Goal: Task Accomplishment & Management: Use online tool/utility

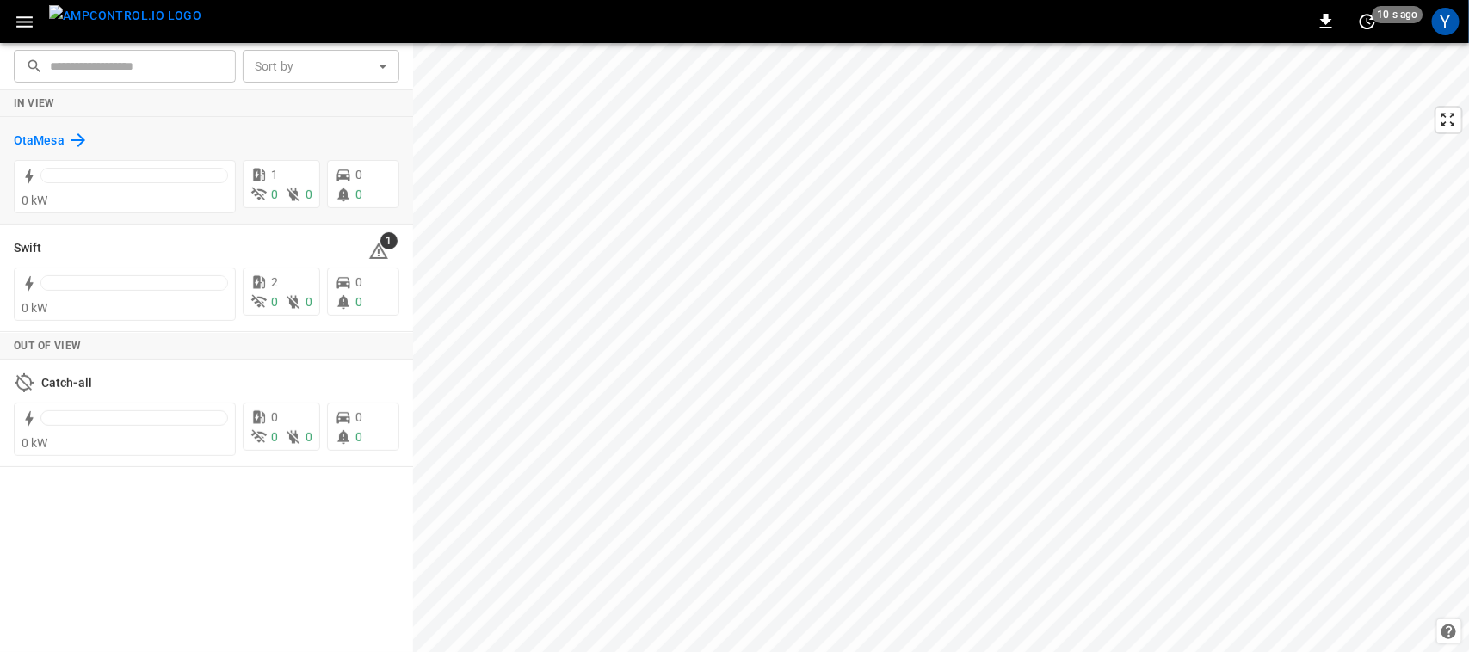
click at [52, 133] on h6 "OtaMesa" at bounding box center [39, 141] width 51 height 19
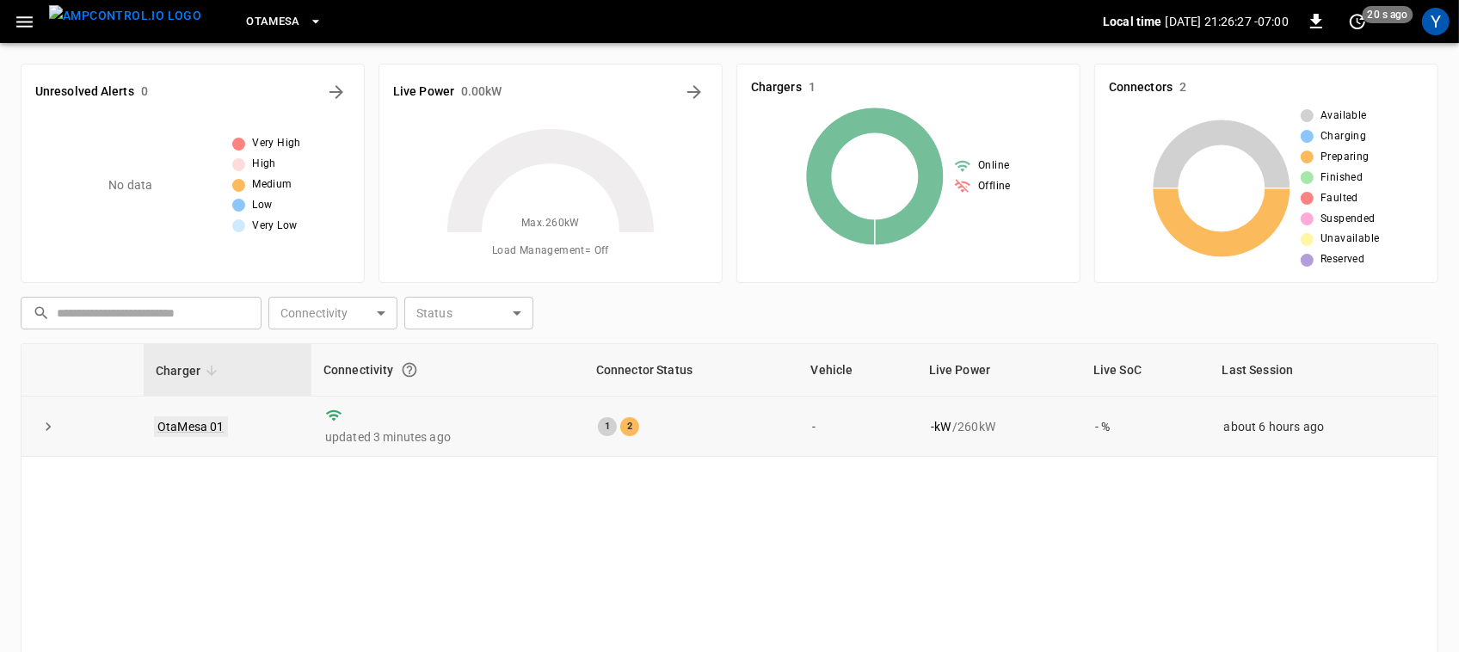
click at [202, 423] on link "OtaMesa 01" at bounding box center [191, 426] width 74 height 21
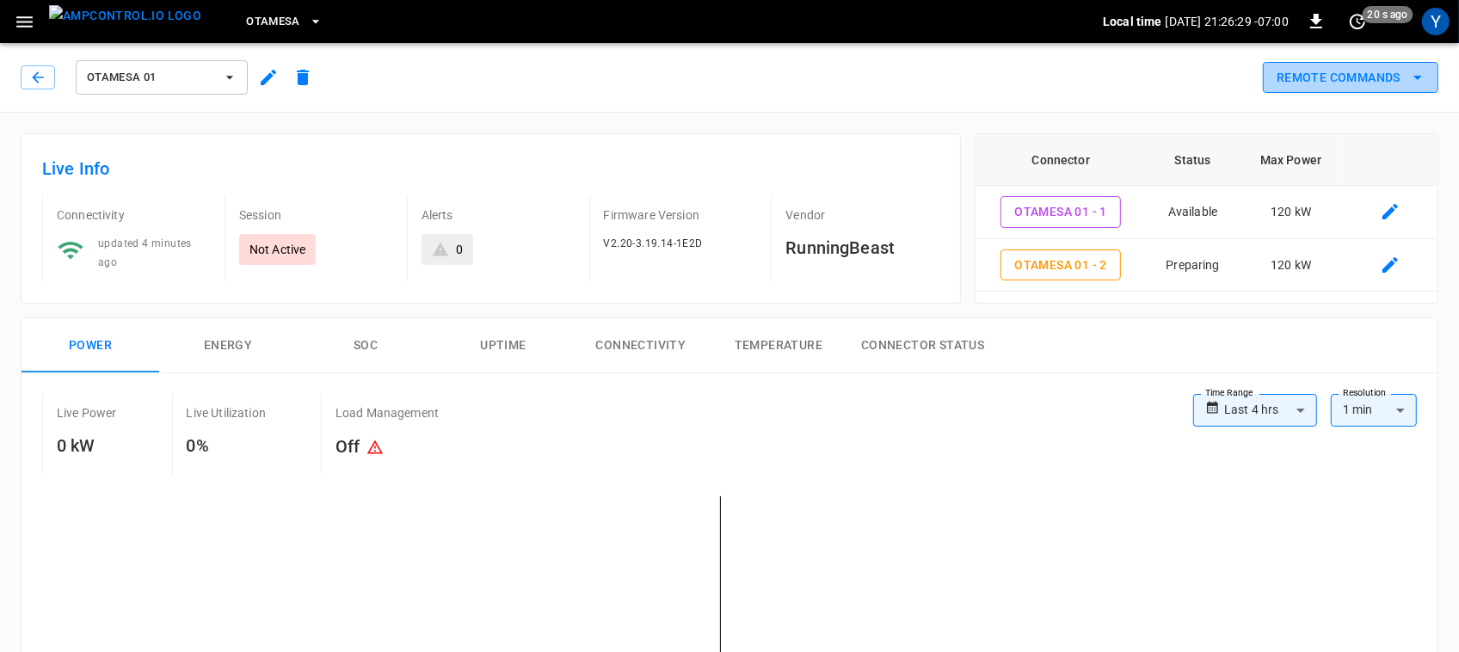
click at [1326, 66] on button "Remote Commands" at bounding box center [1351, 78] width 176 height 32
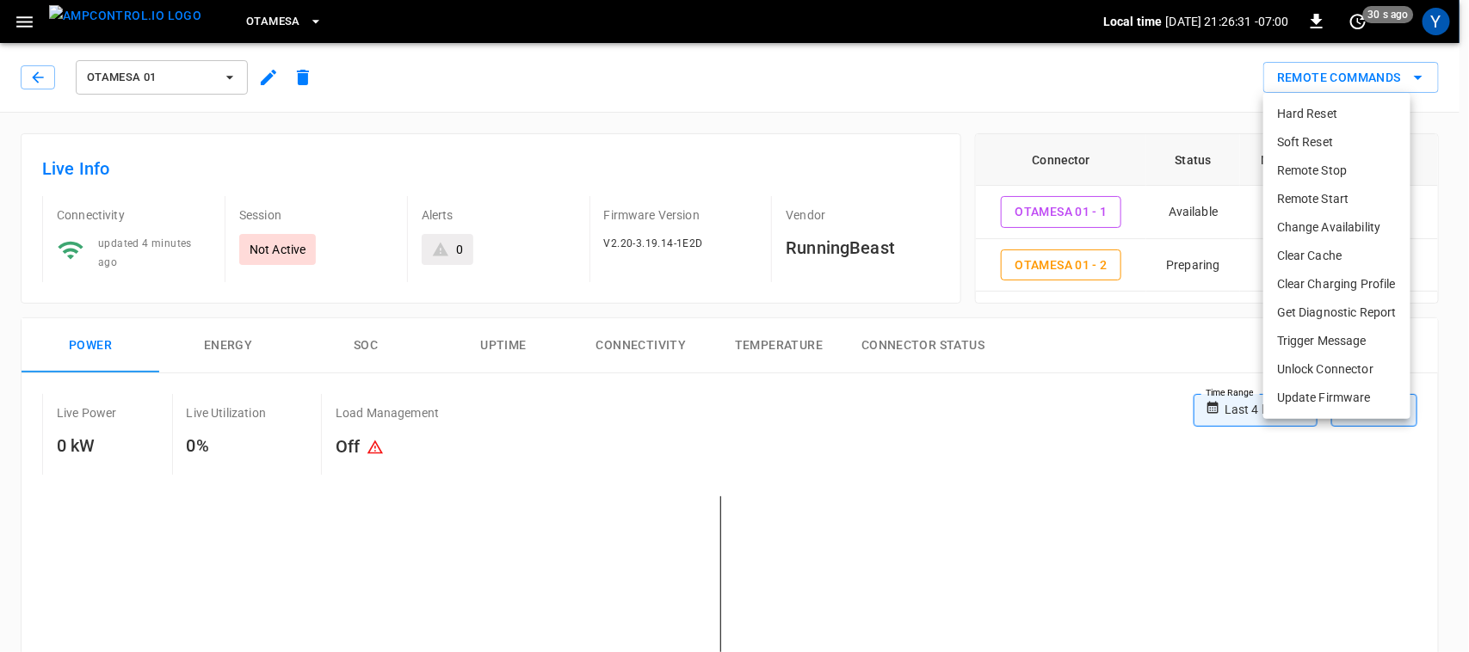
click at [1338, 192] on li "Remote Start" at bounding box center [1336, 199] width 147 height 28
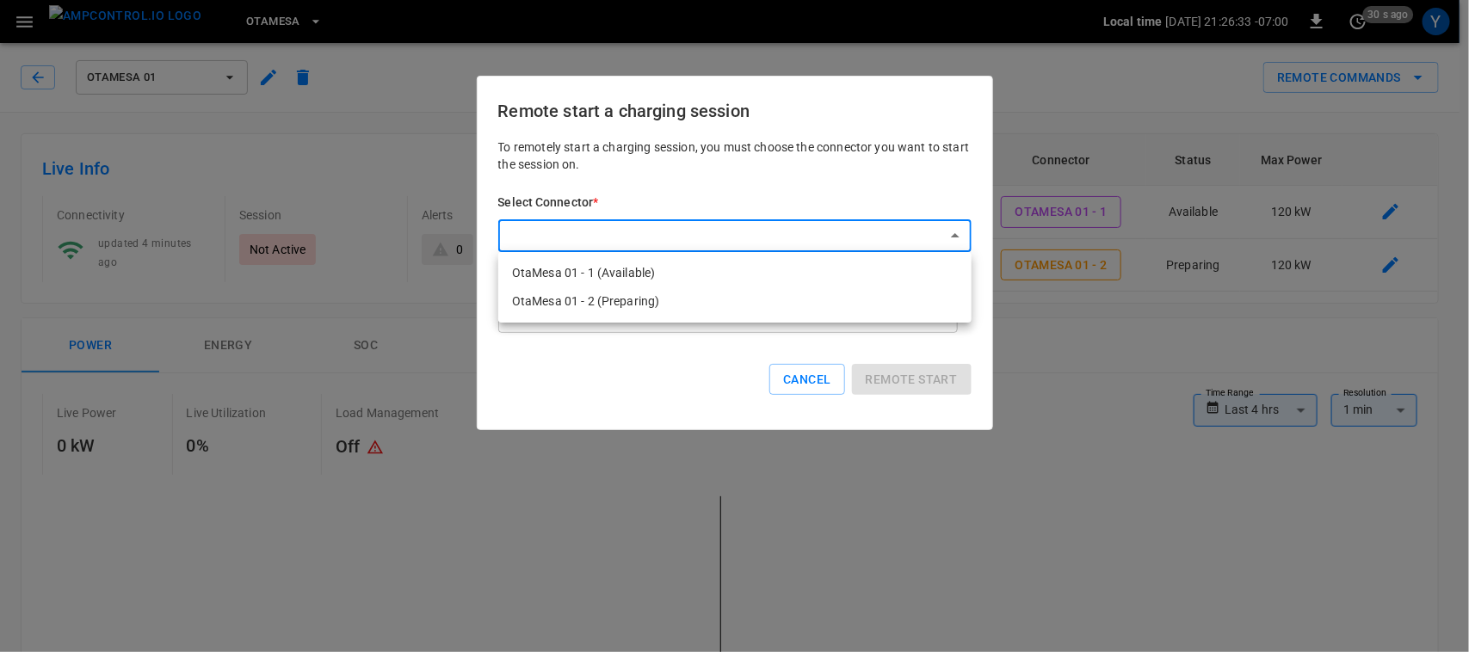
click at [802, 305] on li "OtaMesa 01 - 2 (Preparing)" at bounding box center [734, 301] width 473 height 28
type input "**********"
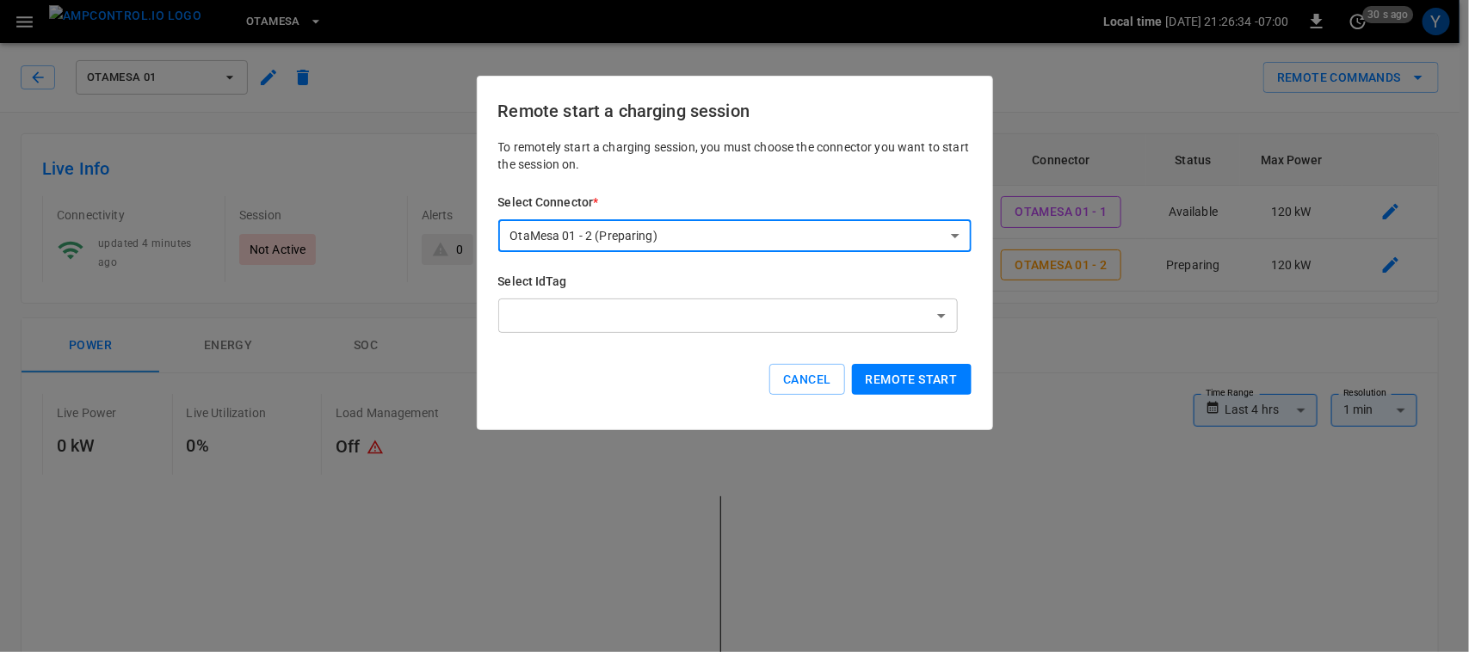
click at [926, 374] on button "Remote start" at bounding box center [912, 380] width 120 height 32
